Goal: Information Seeking & Learning: Learn about a topic

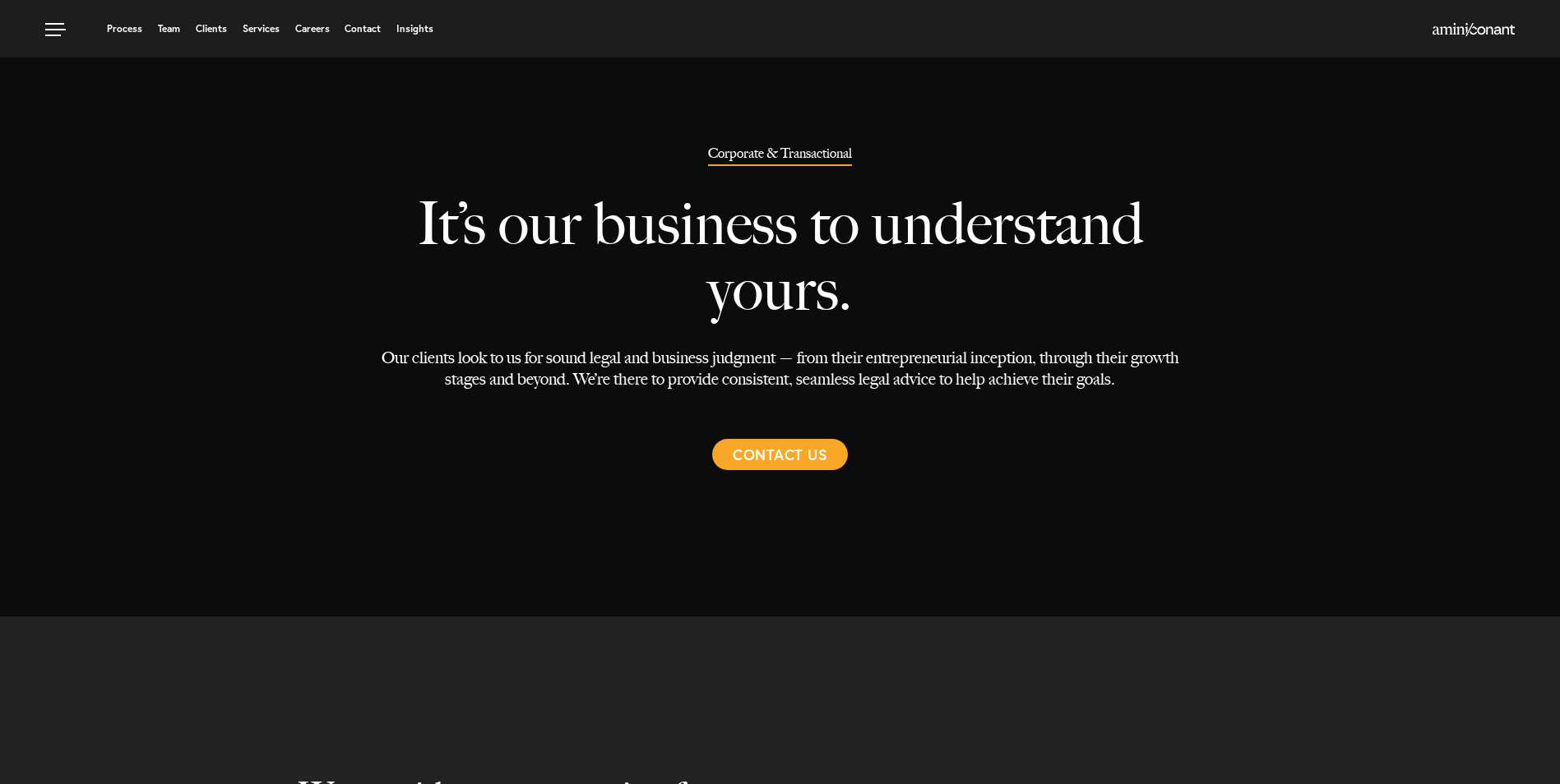
select select "Austin"
select select "Business and Civil Litigation"
click at [1480, 25] on img at bounding box center [1474, 29] width 82 height 13
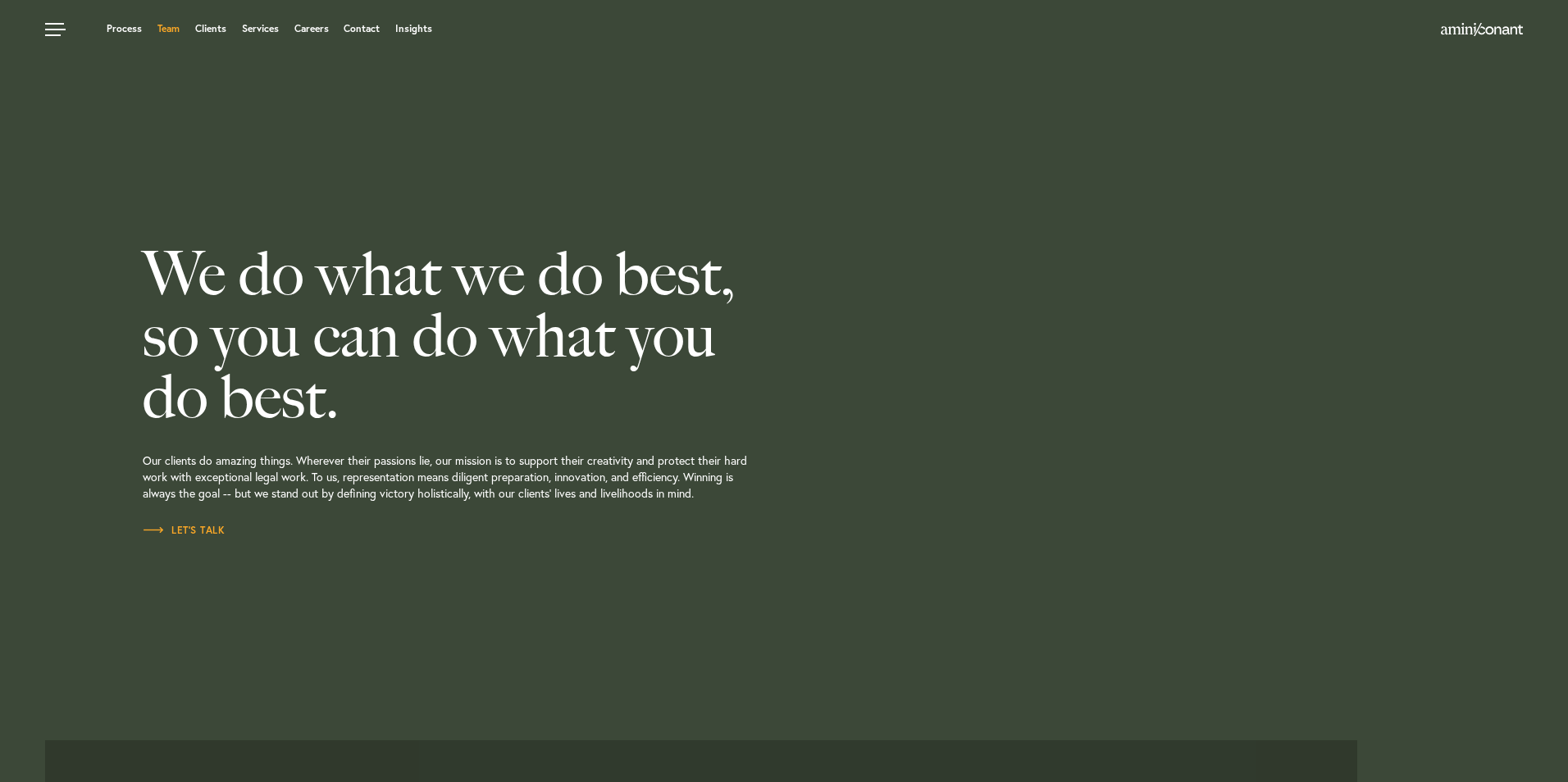
click at [159, 24] on link "Team" at bounding box center [168, 28] width 22 height 10
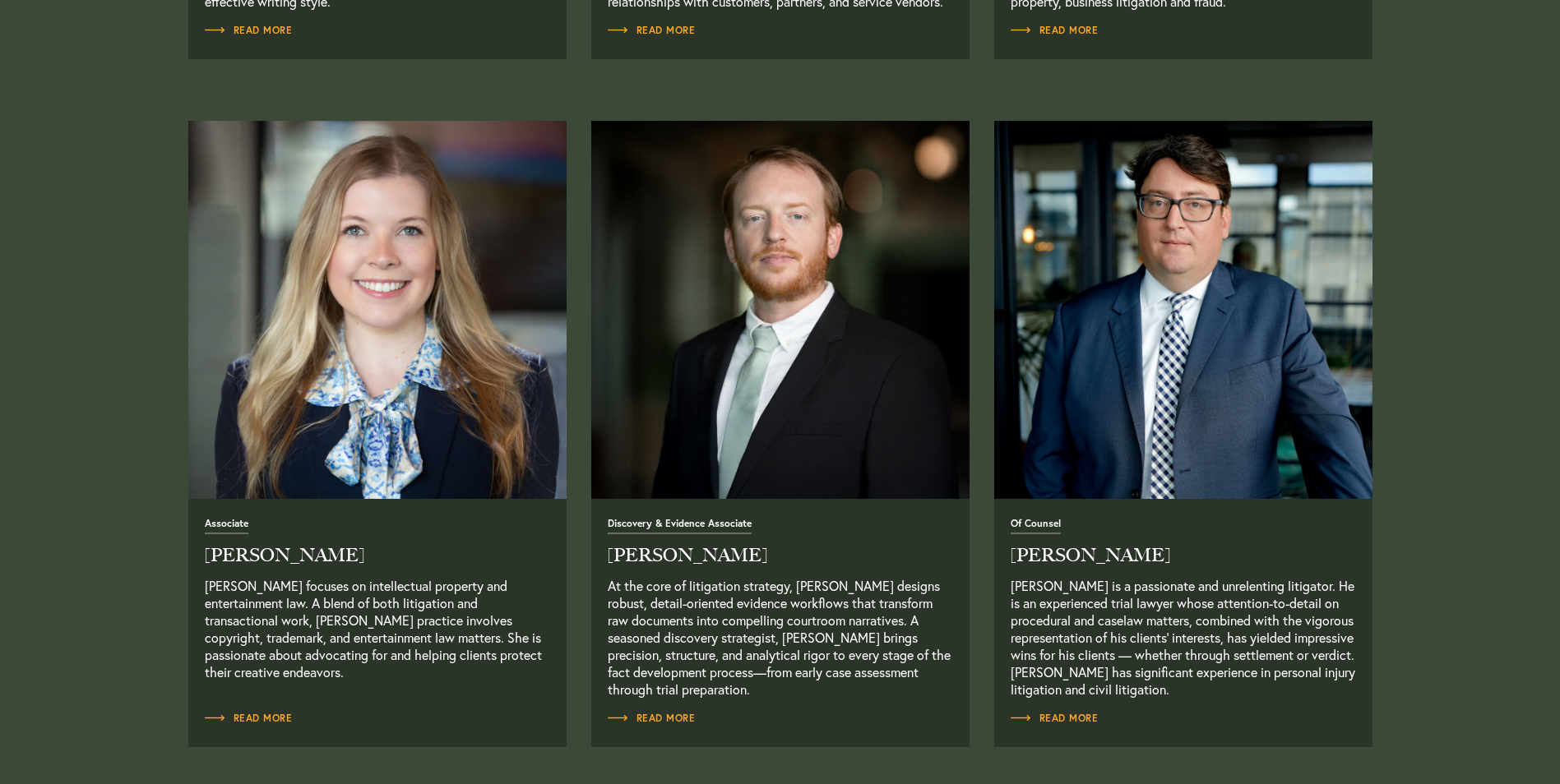
scroll to position [2055, 0]
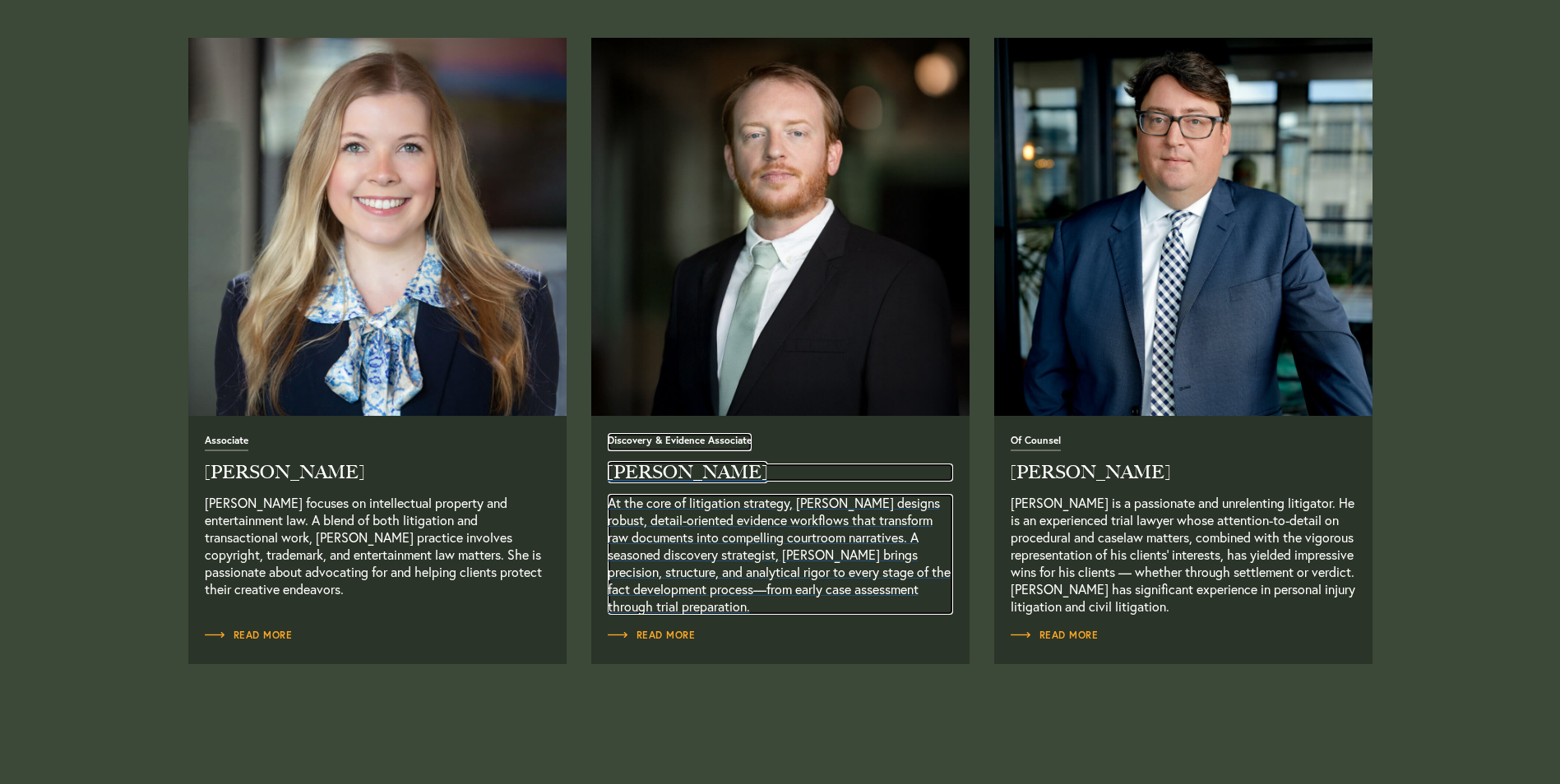
click at [698, 445] on span "Discovery & Evidence Associate" at bounding box center [680, 444] width 144 height 16
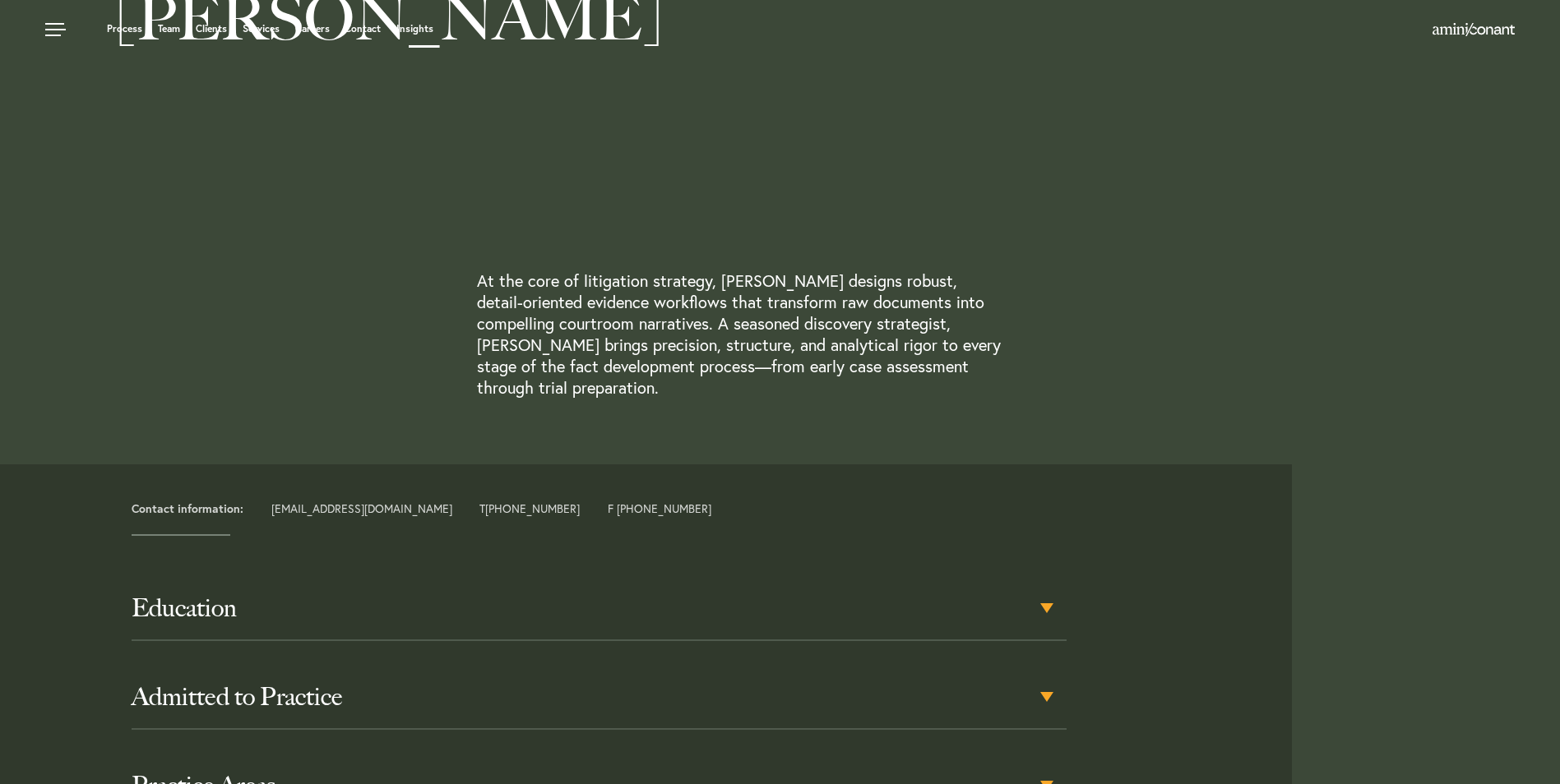
scroll to position [493, 0]
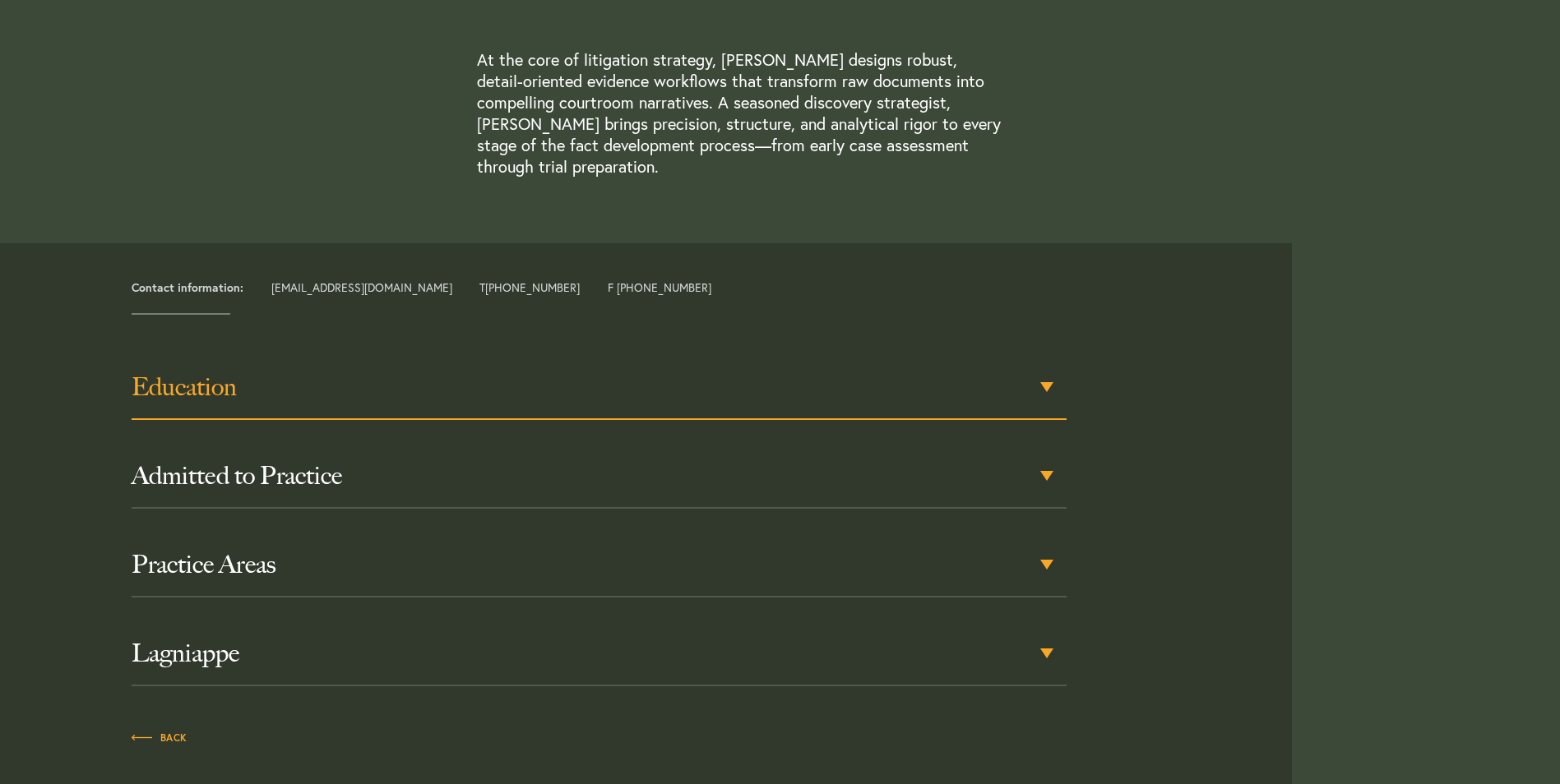
click at [280, 389] on h3 "Education" at bounding box center [599, 386] width 935 height 29
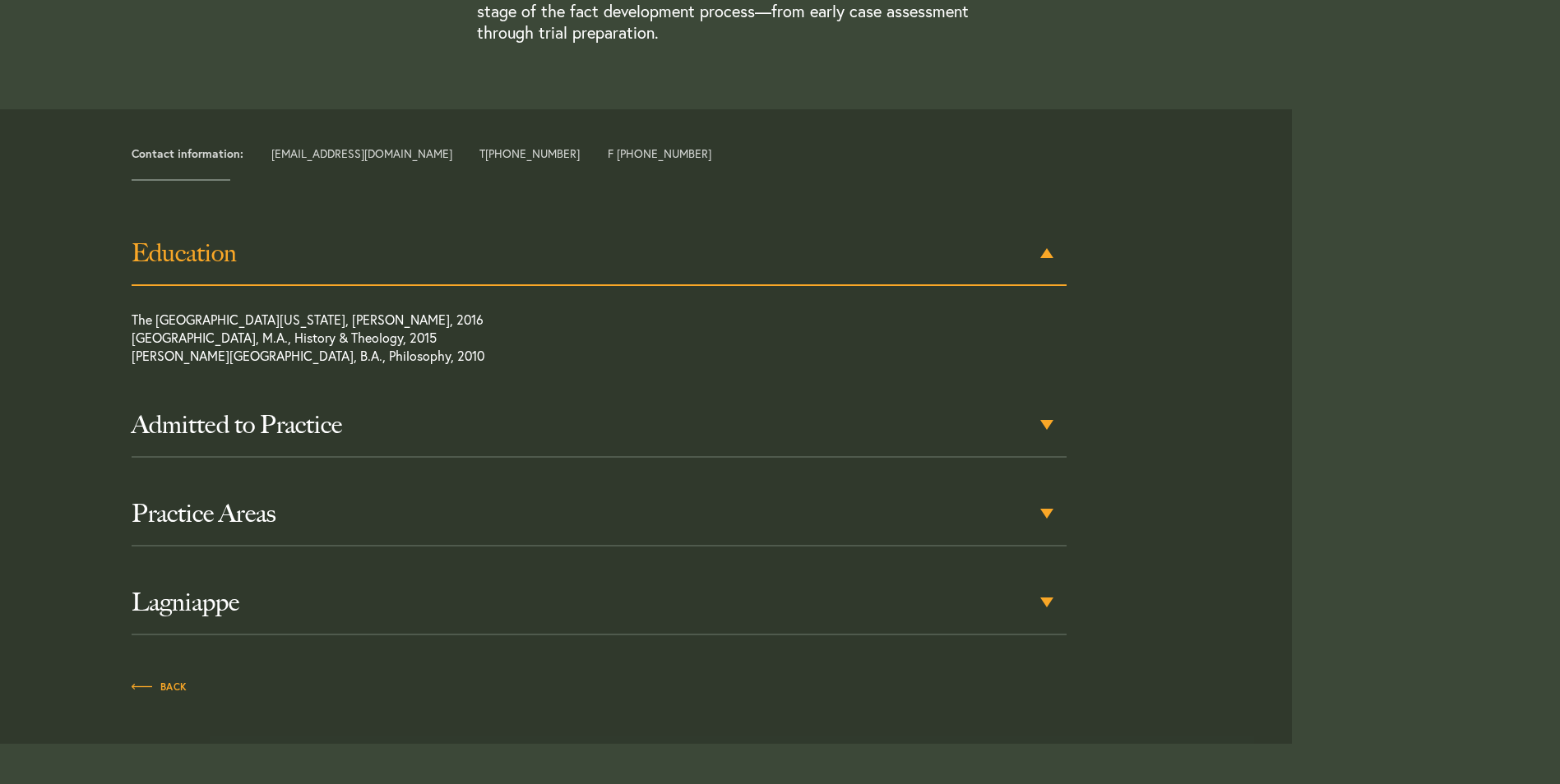
scroll to position [653, 0]
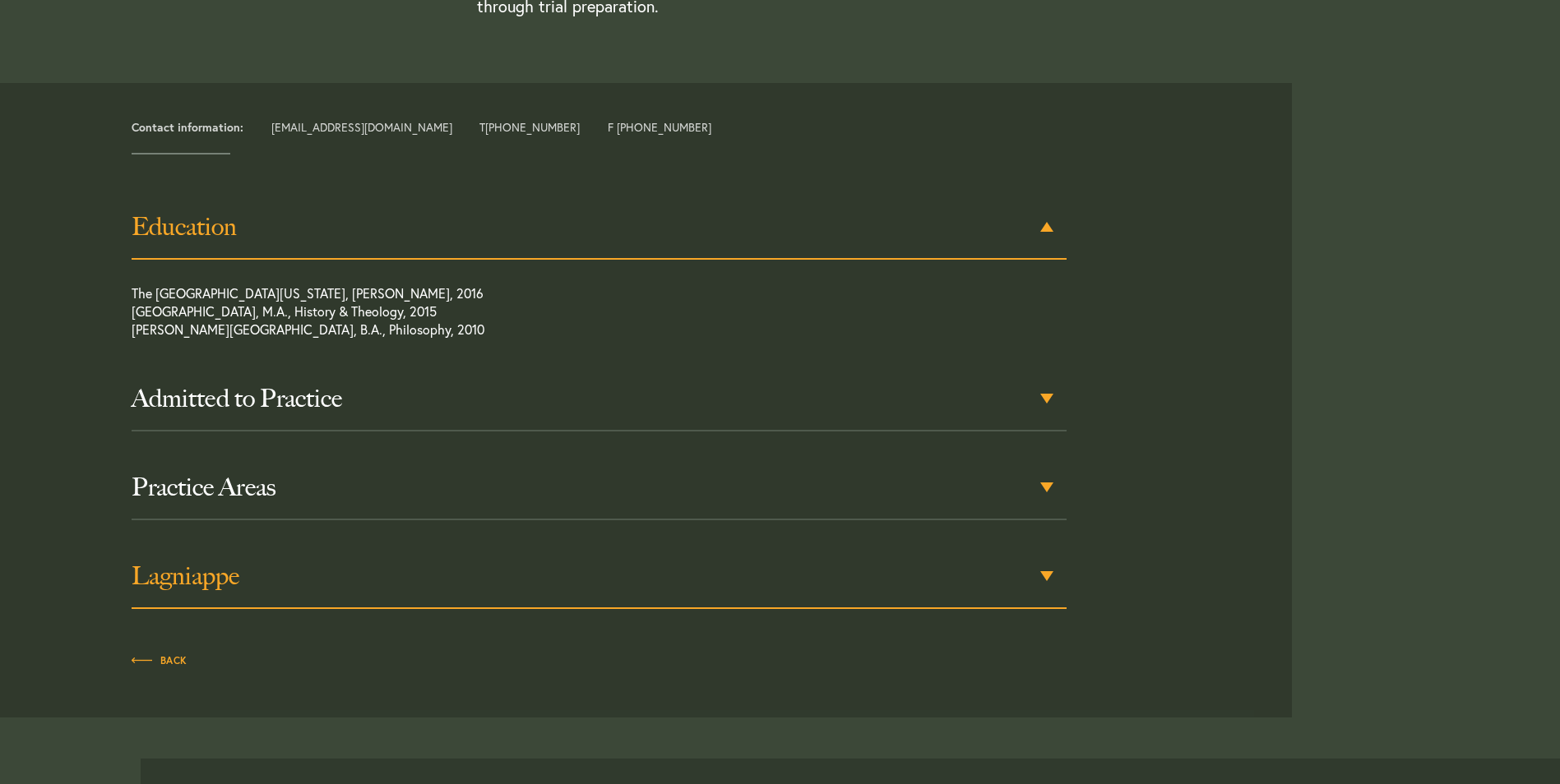
click at [497, 586] on h3 "Lagniappe" at bounding box center [599, 576] width 935 height 29
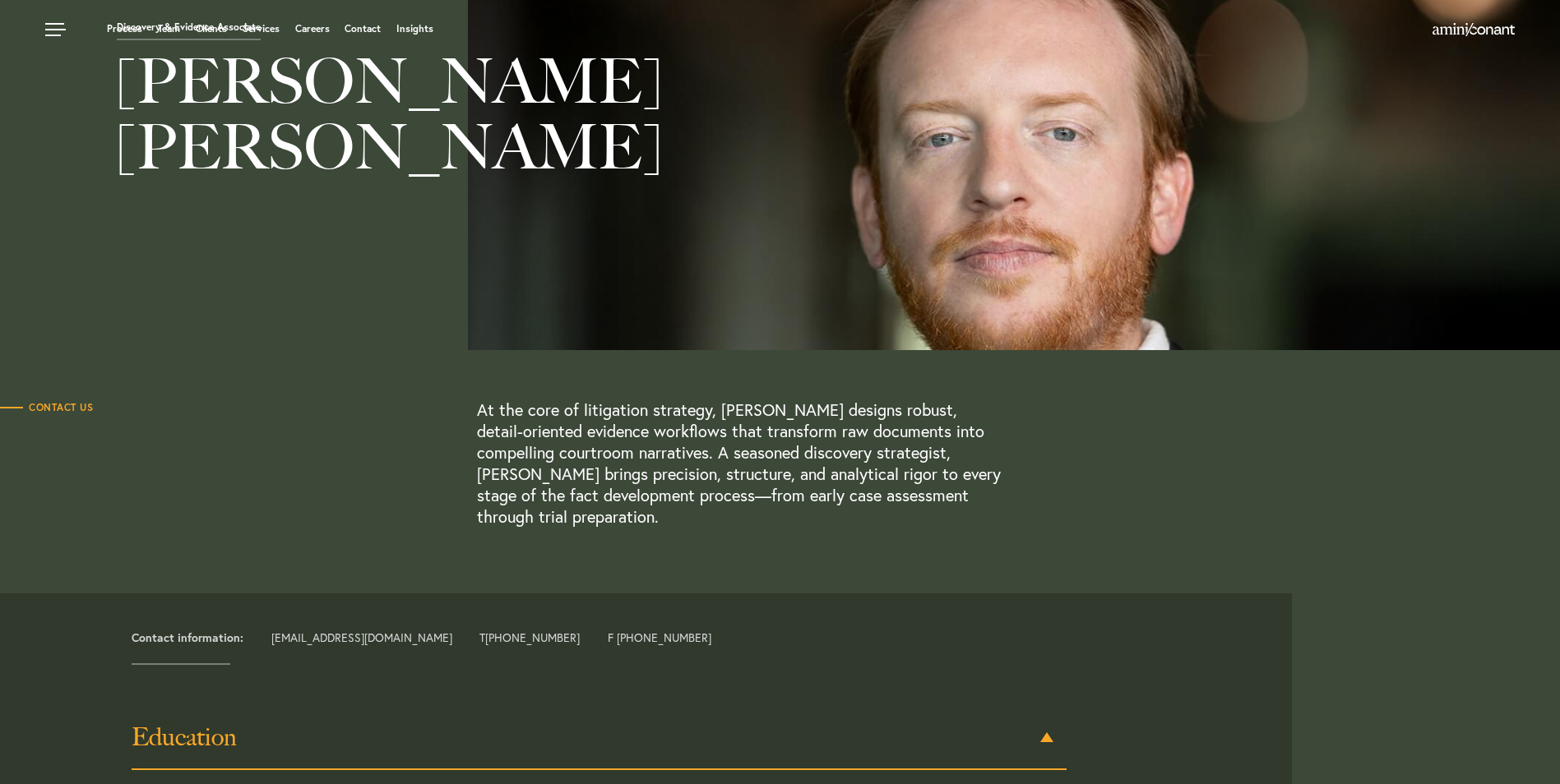
scroll to position [0, 0]
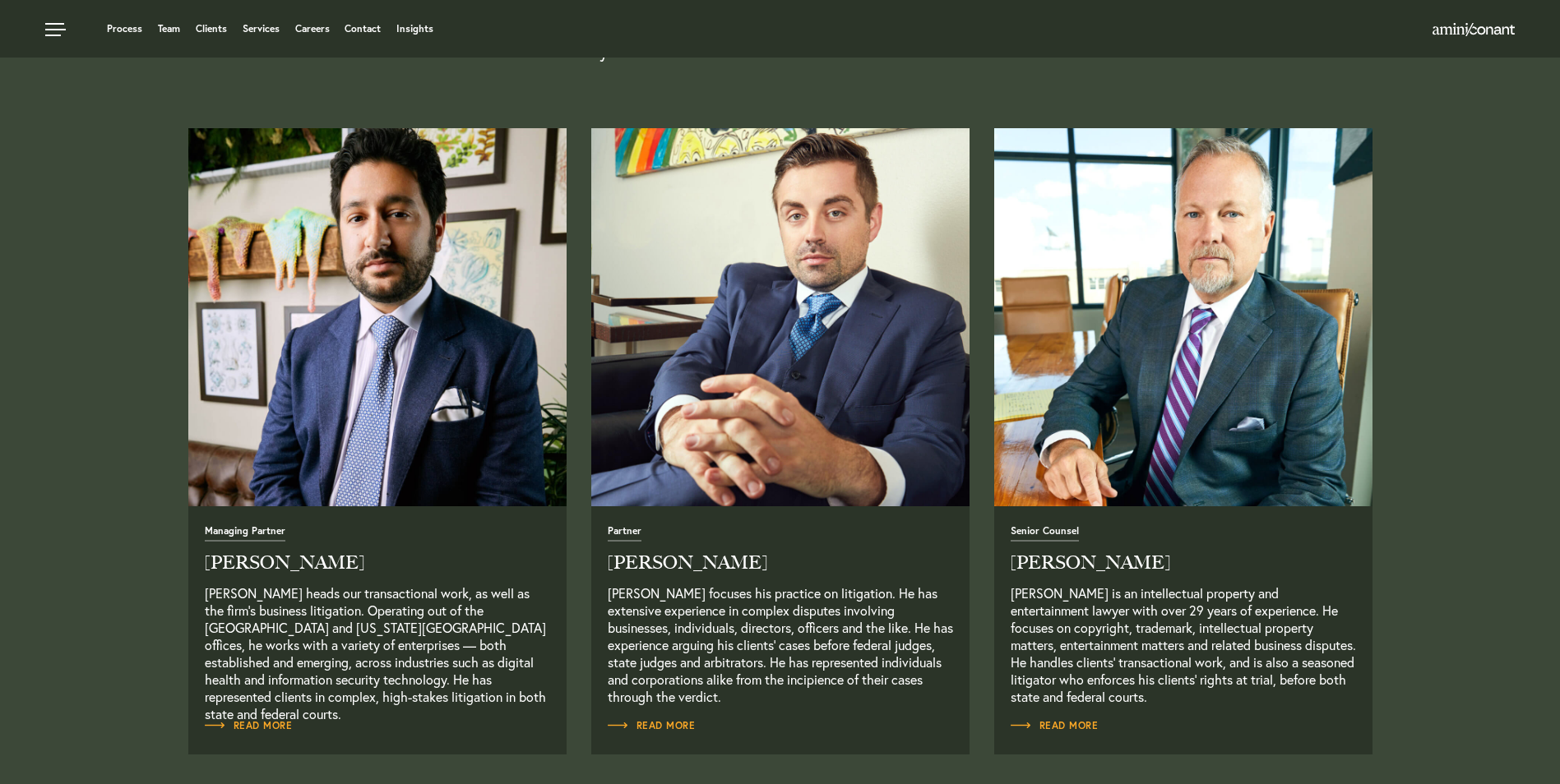
scroll to position [493, 0]
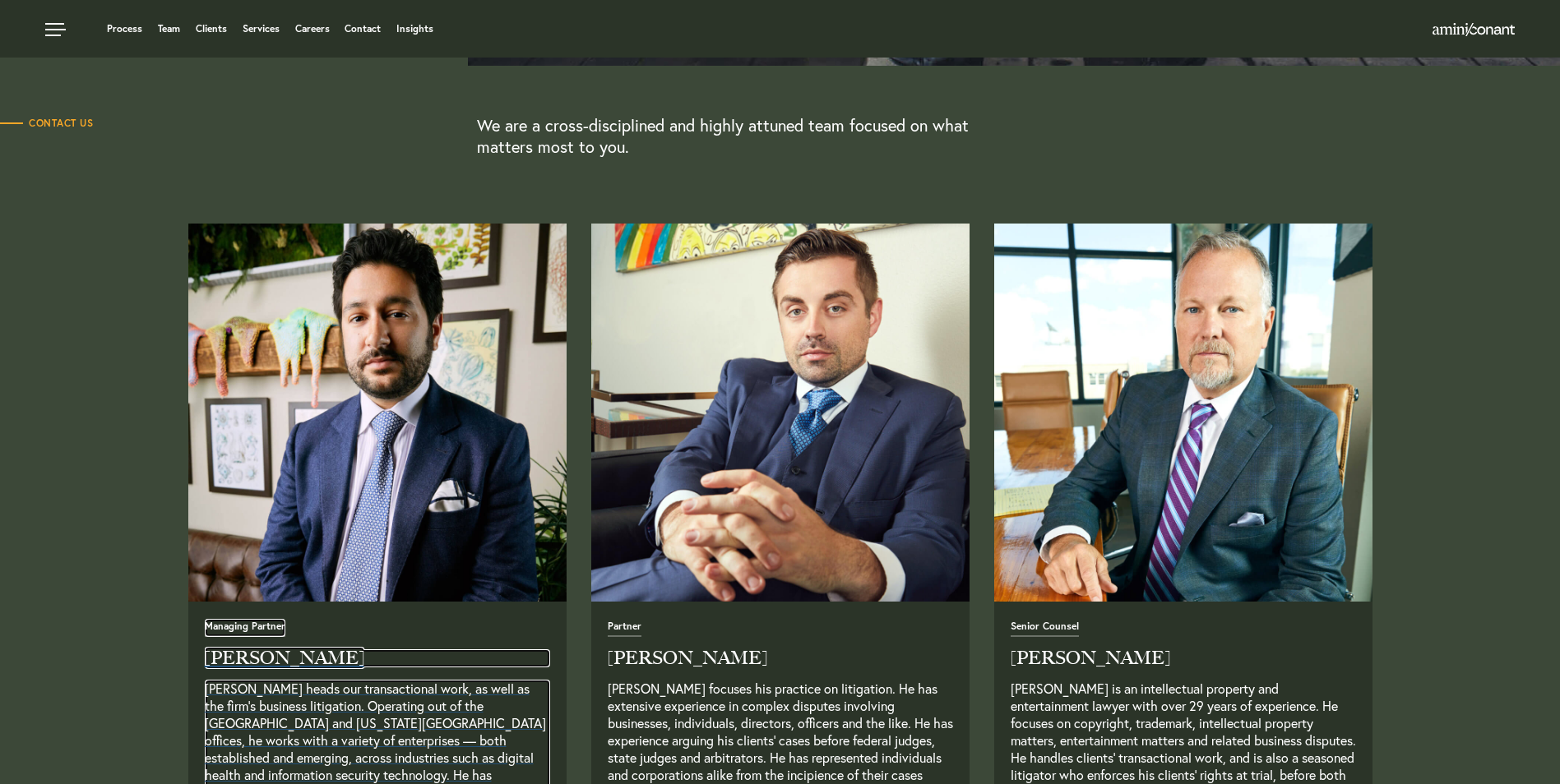
click at [273, 653] on h2 "Neema Amini" at bounding box center [378, 659] width 345 height 18
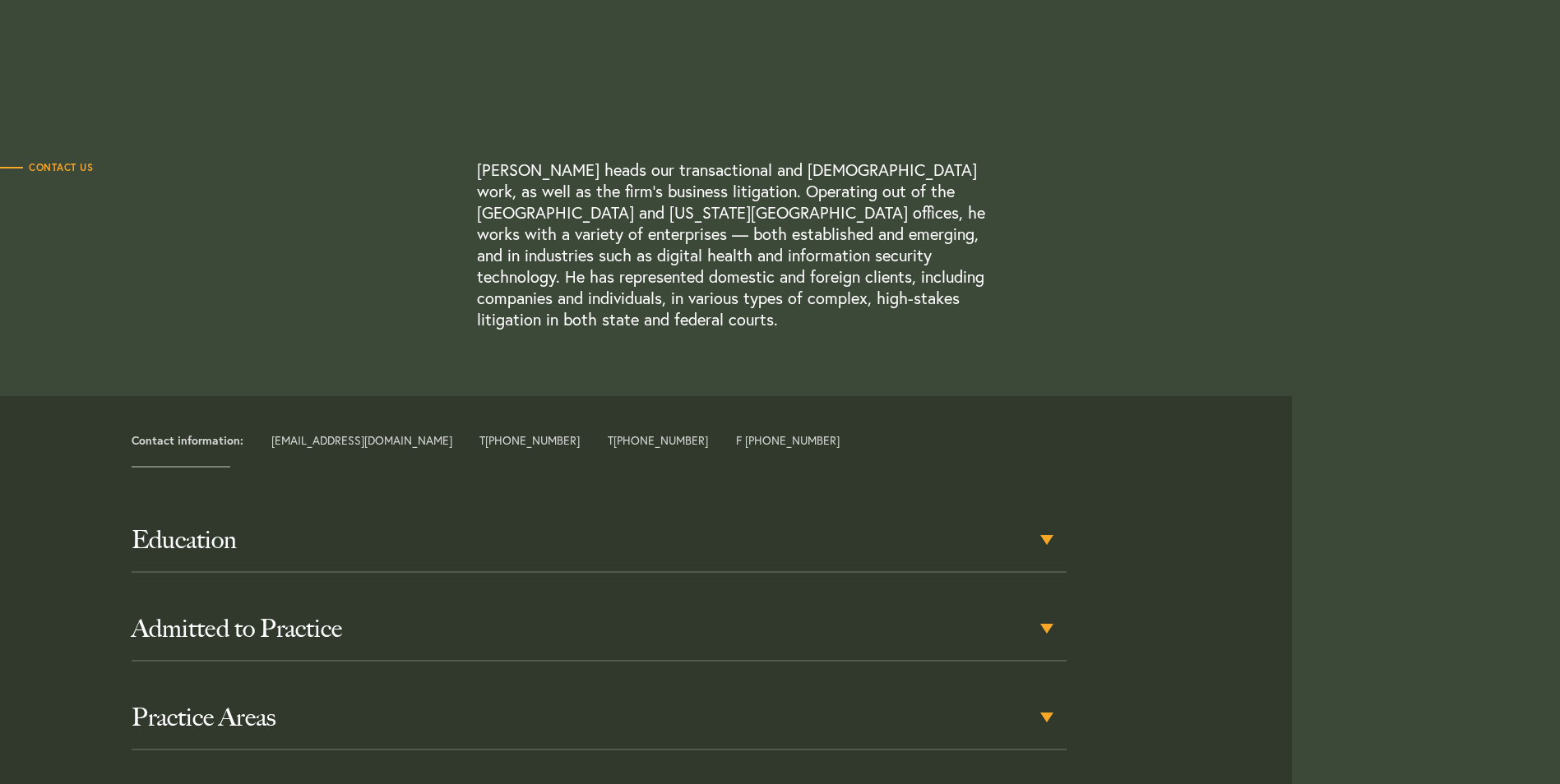
scroll to position [658, 0]
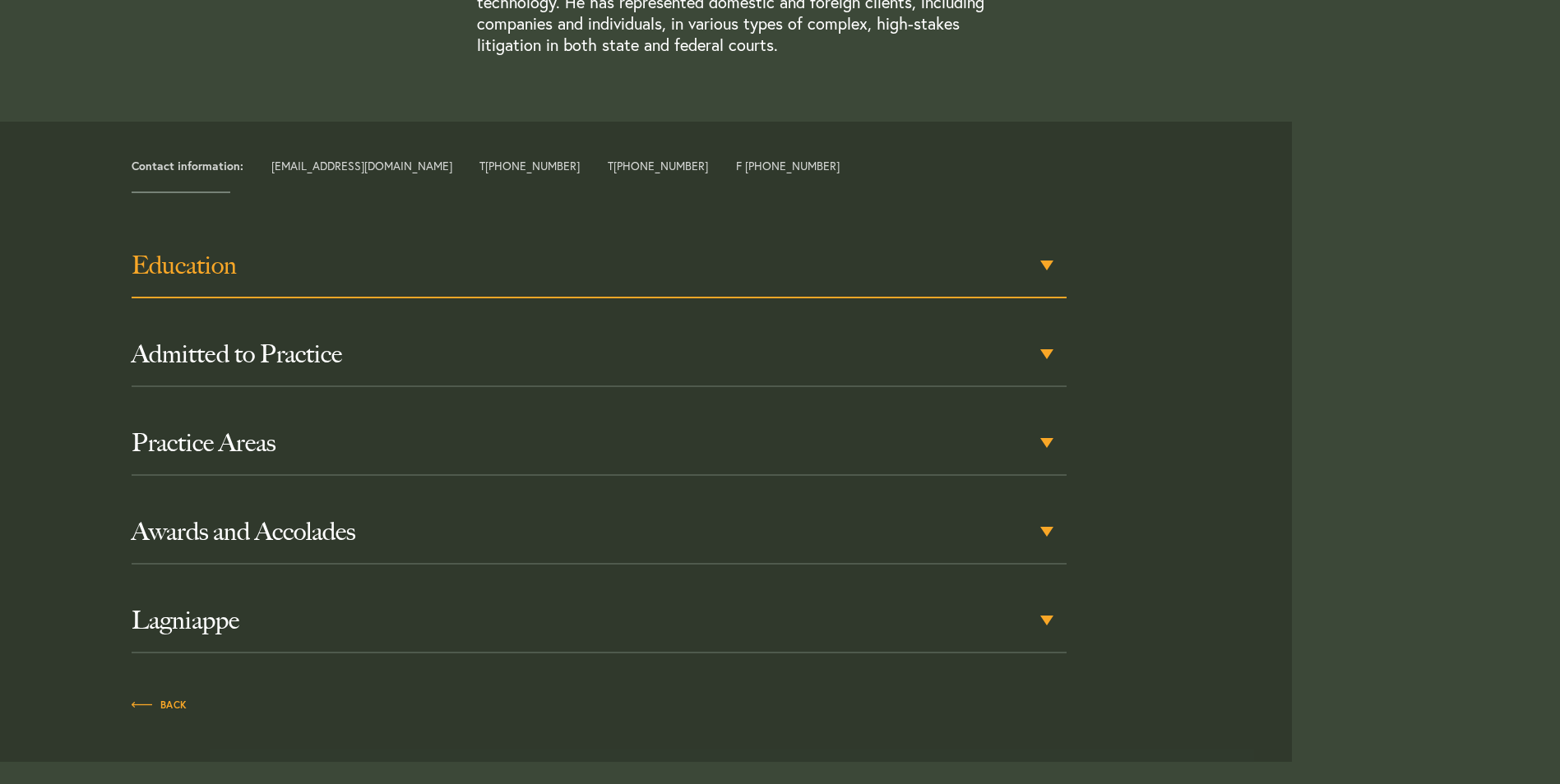
click at [254, 251] on h3 "Education" at bounding box center [599, 265] width 935 height 29
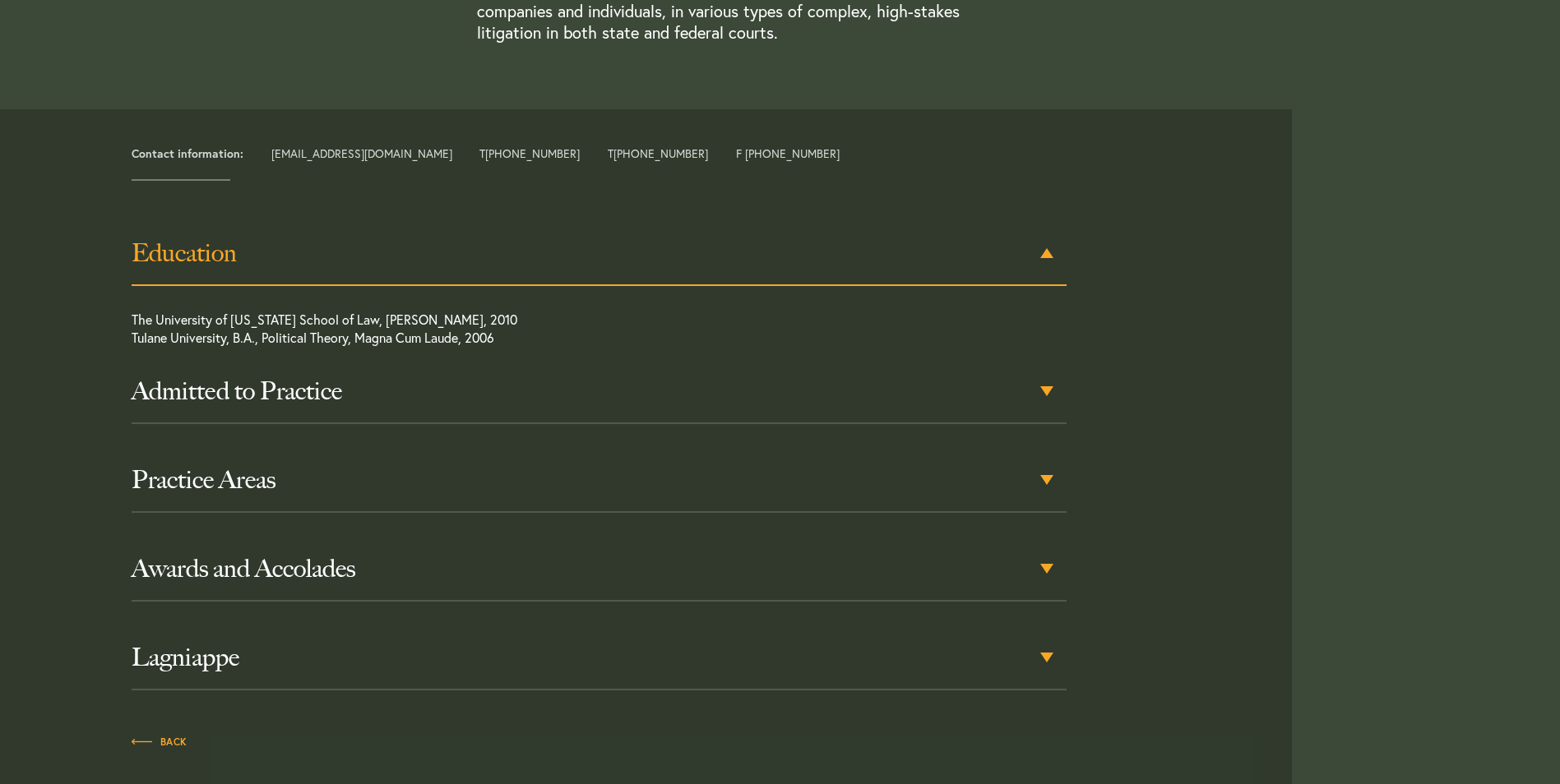
scroll to position [675, 0]
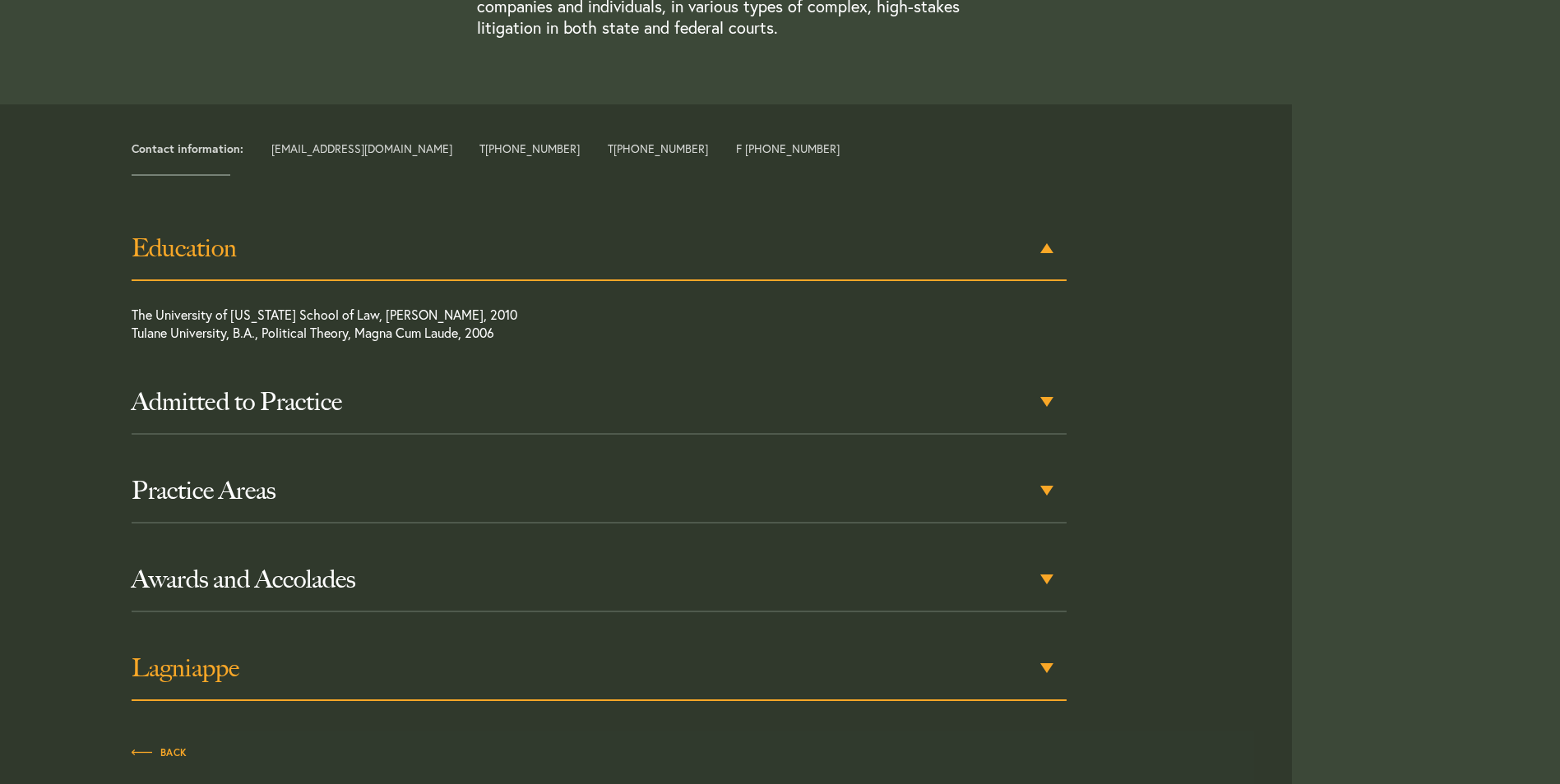
click at [219, 637] on div "Lagniappe" at bounding box center [599, 669] width 935 height 64
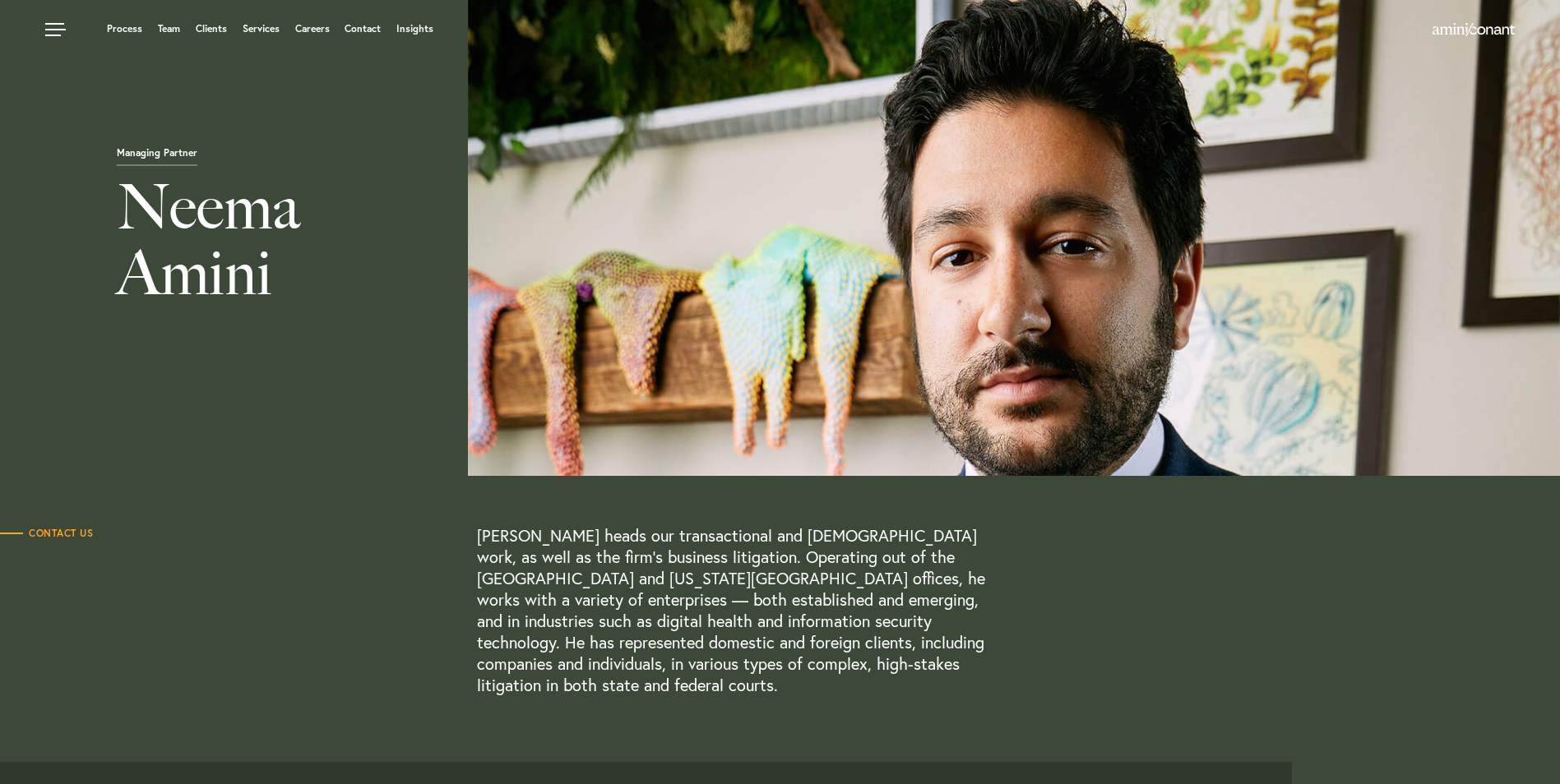
scroll to position [0, 0]
